Goal: Task Accomplishment & Management: Use online tool/utility

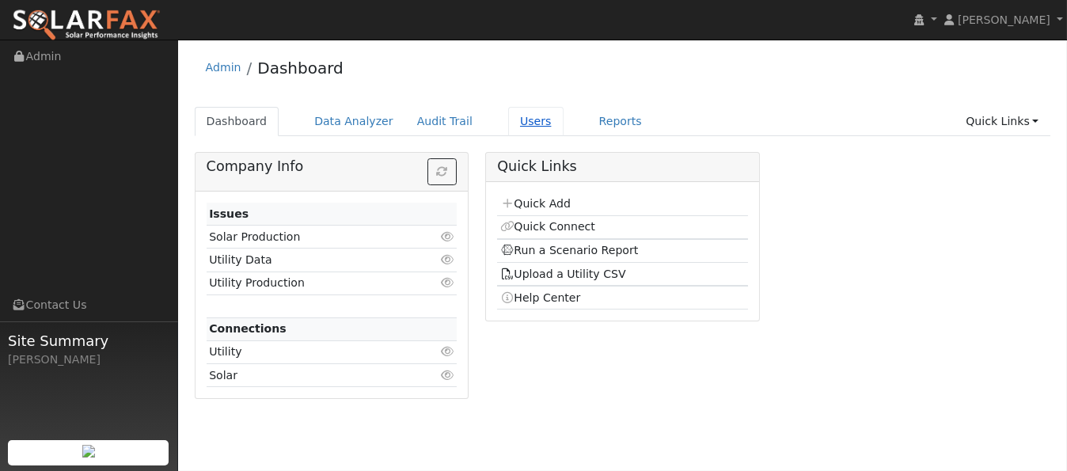
click at [514, 123] on link "Users" at bounding box center [535, 121] width 55 height 29
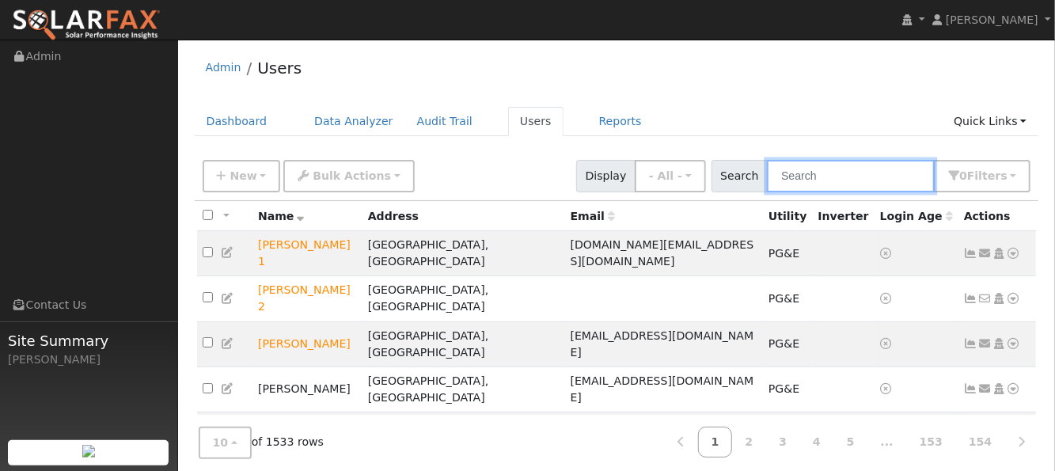
click at [817, 168] on input "text" at bounding box center [851, 176] width 168 height 32
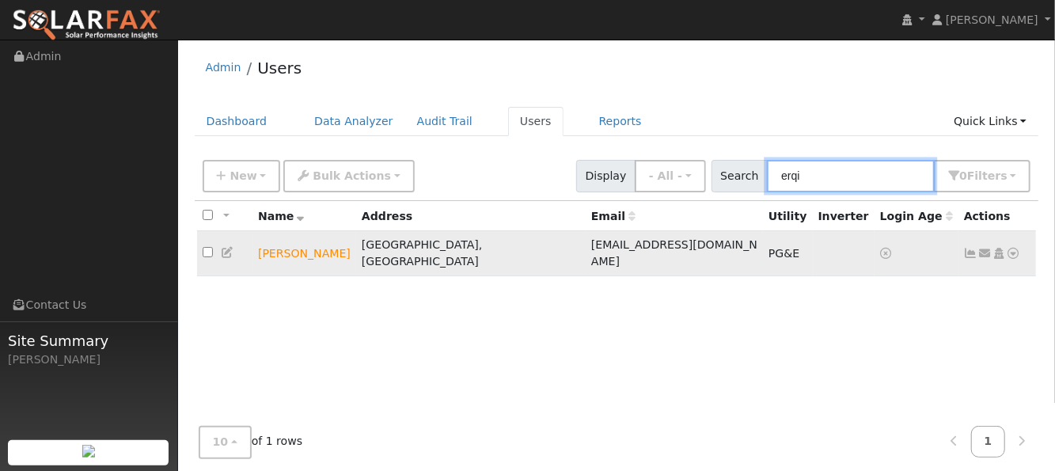
type input "erqi"
click at [1015, 248] on icon at bounding box center [1014, 253] width 14 height 11
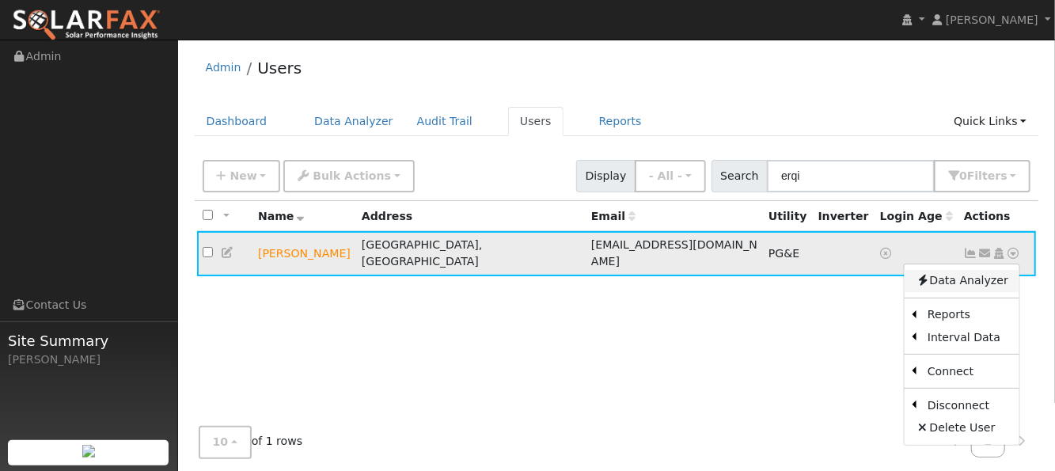
click at [975, 276] on link "Data Analyzer" at bounding box center [962, 281] width 115 height 22
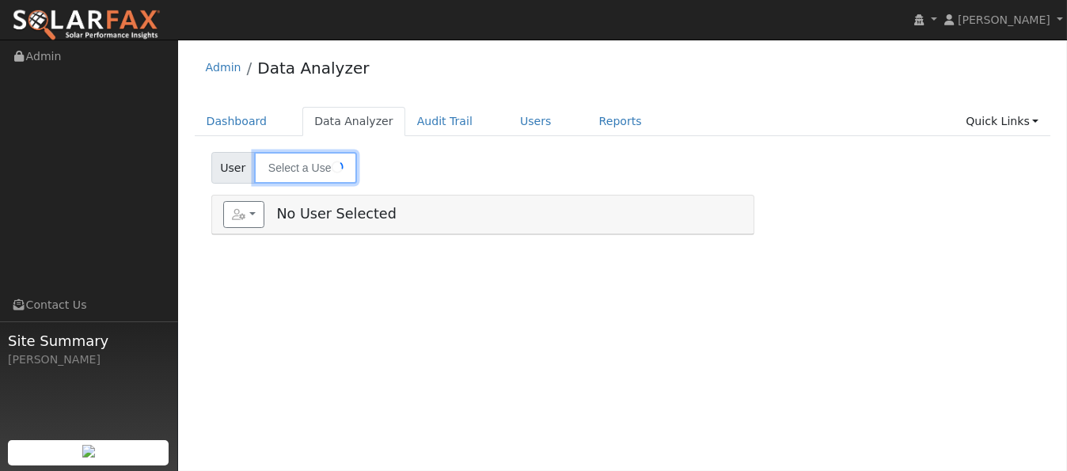
type input "[PERSON_NAME]"
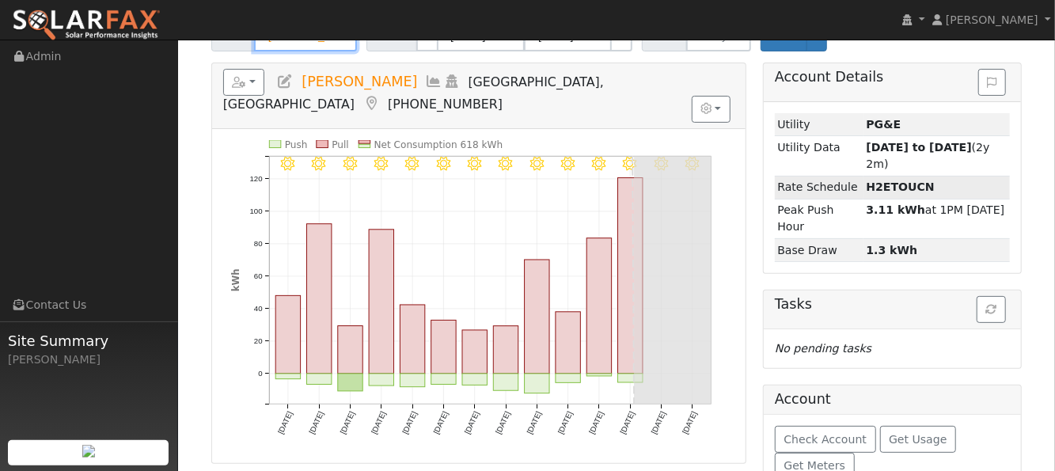
scroll to position [105, 0]
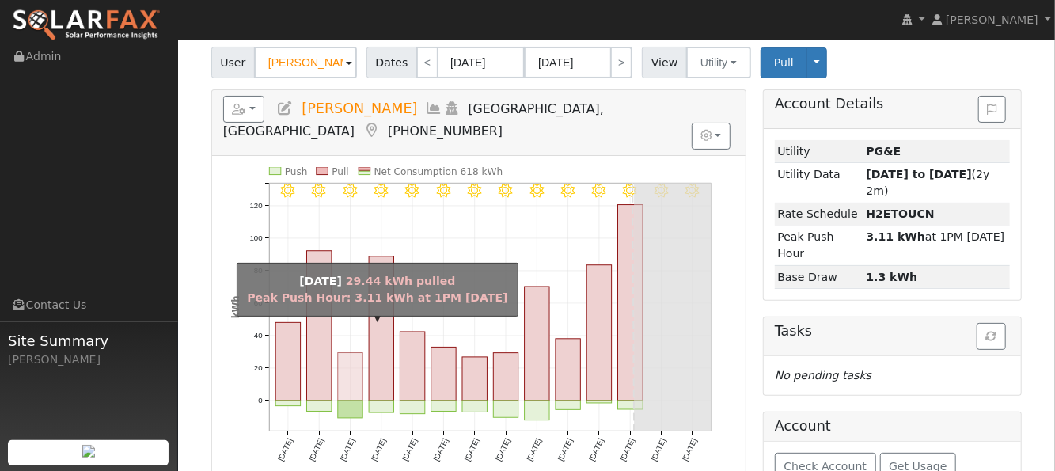
click at [353, 353] on rect "onclick=""" at bounding box center [350, 376] width 25 height 47
type input "08/13/2025"
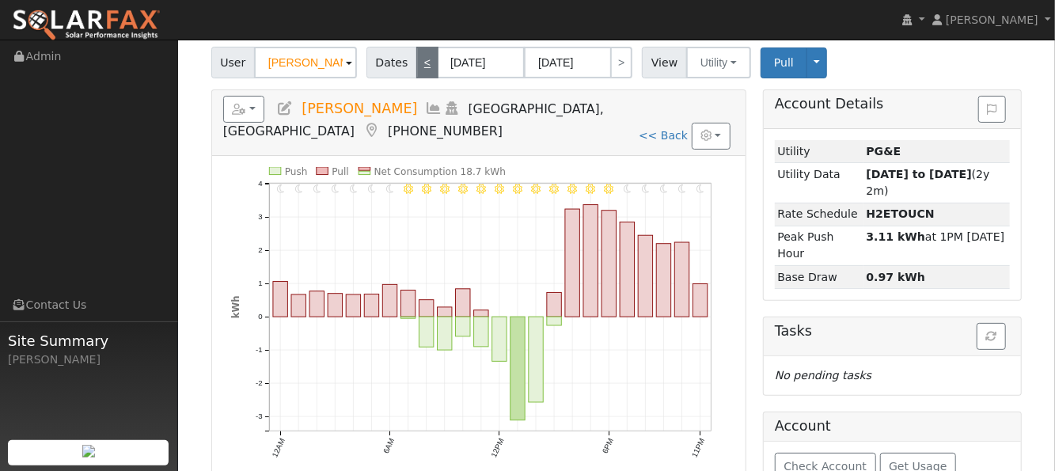
click at [419, 63] on link "<" at bounding box center [427, 63] width 22 height 32
type input "08/12/2025"
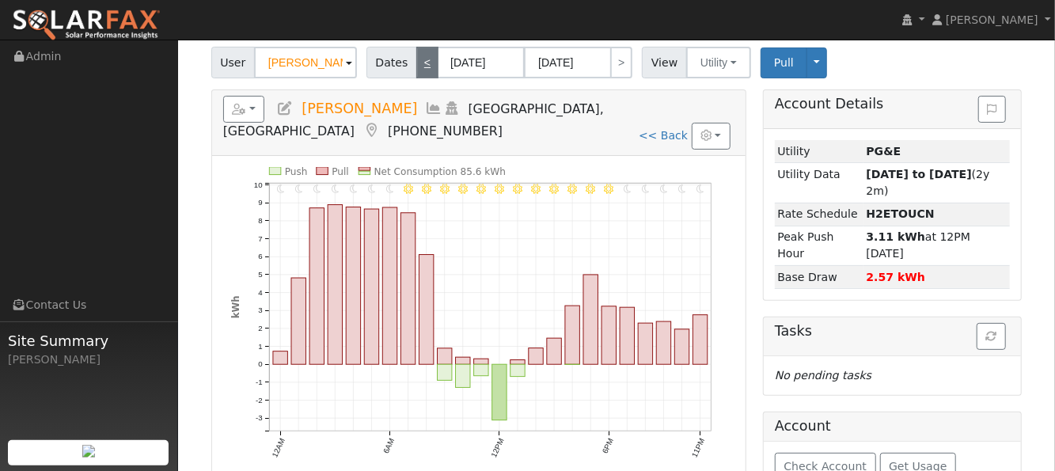
click at [417, 59] on link "<" at bounding box center [427, 63] width 22 height 32
type input "08/11/2025"
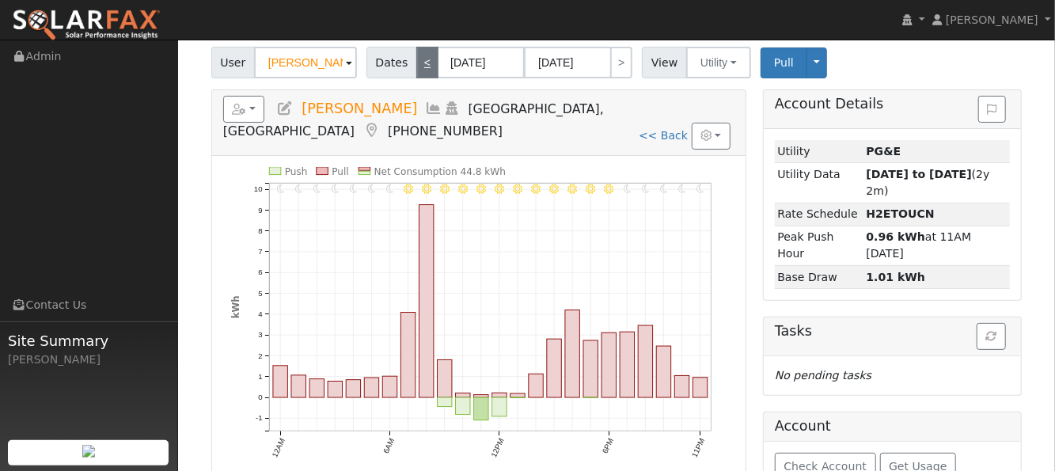
click at [416, 66] on link "<" at bounding box center [427, 63] width 22 height 32
type input "08/10/2025"
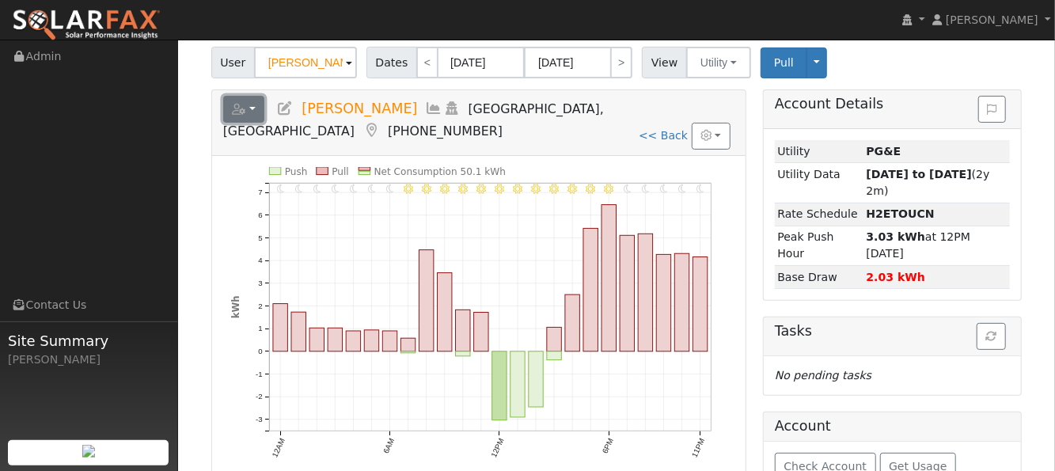
click at [243, 105] on icon "button" at bounding box center [239, 109] width 14 height 11
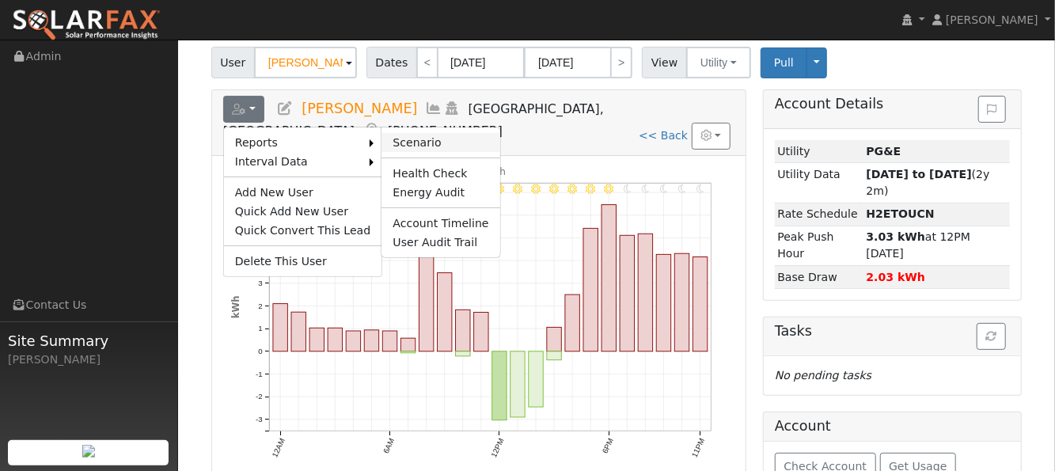
click at [444, 133] on link "Scenario" at bounding box center [440, 142] width 118 height 19
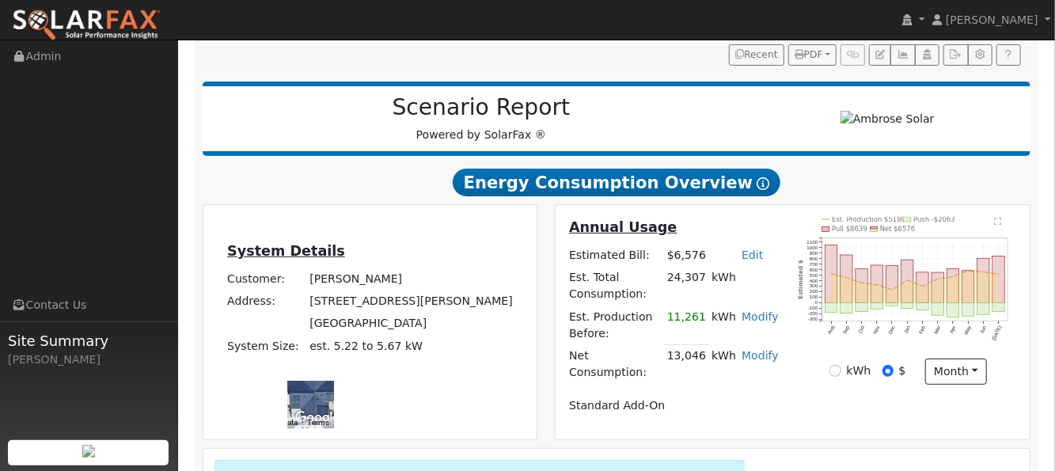
scroll to position [211, 0]
